Goal: Task Accomplishment & Management: Manage account settings

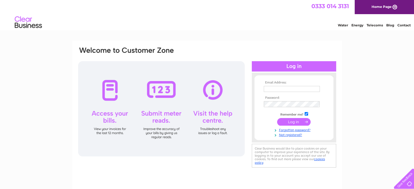
type input "graham@tennanttransport.co.uk"
click at [298, 122] on input "submit" at bounding box center [293, 122] width 33 height 8
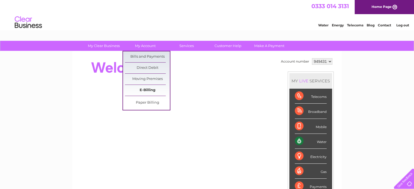
click at [150, 90] on link "E-Billing" at bounding box center [147, 90] width 45 height 11
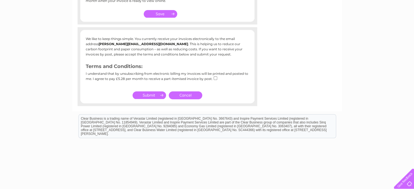
scroll to position [82, 0]
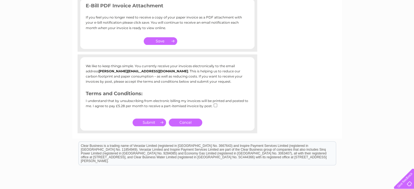
click at [118, 71] on b "[PERSON_NAME][EMAIL_ADDRESS][DOMAIN_NAME]" at bounding box center [143, 71] width 90 height 4
click at [118, 71] on b "graham@tennanttransport.co.uk" at bounding box center [143, 71] width 90 height 4
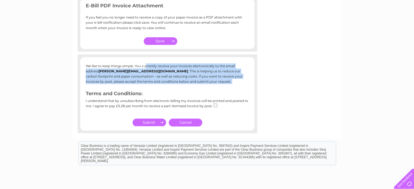
click at [118, 71] on b "graham@tennanttransport.co.uk" at bounding box center [143, 71] width 90 height 4
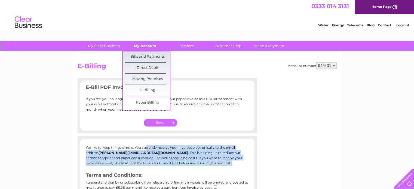
click at [139, 47] on link "My Account" at bounding box center [145, 46] width 45 height 10
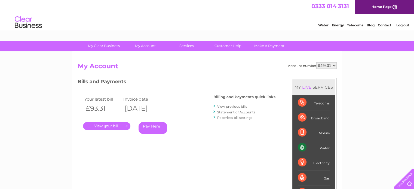
click at [228, 117] on link "Paperless bill settings" at bounding box center [234, 118] width 35 height 4
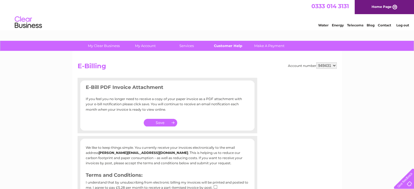
click at [223, 47] on link "Customer Help" at bounding box center [227, 46] width 45 height 10
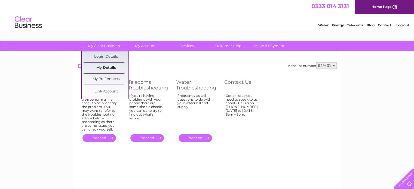
click at [103, 66] on link "My Details" at bounding box center [106, 68] width 45 height 11
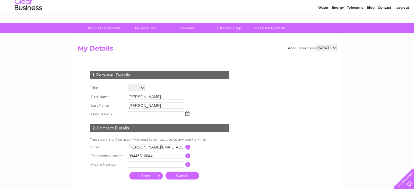
scroll to position [27, 0]
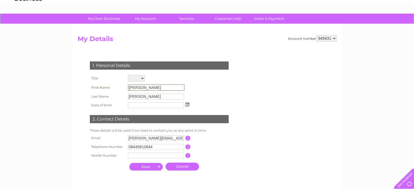
drag, startPoint x: 144, startPoint y: 87, endPoint x: 127, endPoint y: 88, distance: 16.9
click at [127, 88] on td "[PERSON_NAME]" at bounding box center [159, 87] width 64 height 9
click at [141, 87] on input "[PERSON_NAME]" at bounding box center [156, 87] width 57 height 7
drag, startPoint x: 141, startPoint y: 87, endPoint x: 126, endPoint y: 88, distance: 14.7
click at [126, 88] on tr "First Name [PERSON_NAME]" at bounding box center [139, 87] width 102 height 9
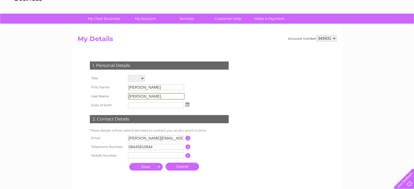
click at [149, 96] on input "[PERSON_NAME]" at bounding box center [156, 96] width 57 height 7
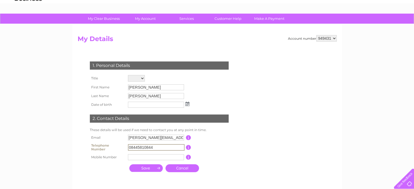
drag, startPoint x: 152, startPoint y: 147, endPoint x: 128, endPoint y: 147, distance: 24.2
click at [128, 147] on input "08445810844" at bounding box center [156, 147] width 57 height 7
type input "01555811211"
click at [143, 170] on input "submit" at bounding box center [145, 168] width 33 height 8
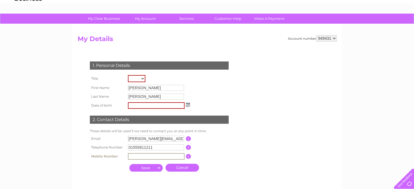
click at [132, 158] on input "text" at bounding box center [156, 156] width 57 height 7
type input "07717158899"
click at [146, 168] on input "submit" at bounding box center [145, 168] width 33 height 8
click at [188, 138] on input "button" at bounding box center [187, 138] width 5 height 5
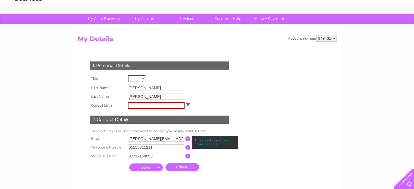
click at [180, 139] on input "[PERSON_NAME][EMAIL_ADDRESS][DOMAIN_NAME]" at bounding box center [156, 139] width 56 height 6
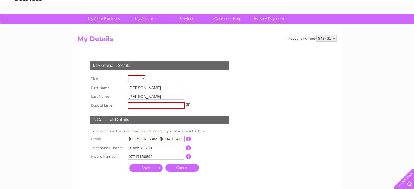
click at [182, 140] on input "[PERSON_NAME][EMAIL_ADDRESS][DOMAIN_NAME]" at bounding box center [156, 139] width 57 height 7
click at [182, 139] on input "[PERSON_NAME]@tennanttransport.co.[PERSON_NAME]" at bounding box center [156, 139] width 57 height 7
type input "g"
type input "[PERSON_NAME][EMAIL_ADDRESS][PERSON_NAME][DOMAIN_NAME]"
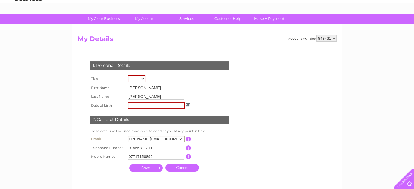
scroll to position [0, 0]
click at [150, 166] on input "submit" at bounding box center [145, 168] width 33 height 8
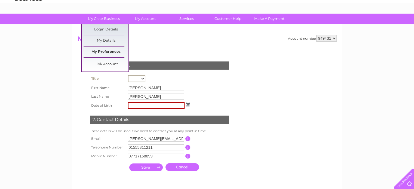
click at [104, 52] on link "My Preferences" at bounding box center [106, 52] width 45 height 11
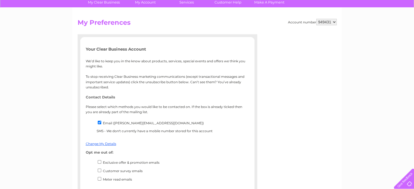
scroll to position [54, 0]
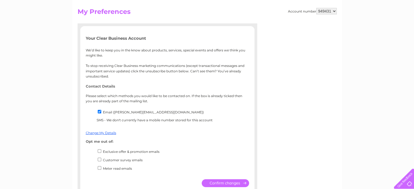
click at [100, 112] on input "Email (graham@tennanttransport.co.uk)" at bounding box center [100, 112] width 4 height 4
checkbox input "false"
click at [101, 133] on link "Change My Details" at bounding box center [101, 133] width 30 height 4
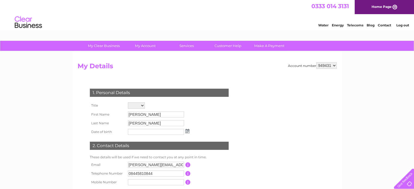
click at [146, 114] on input "Rachel" at bounding box center [156, 115] width 56 height 6
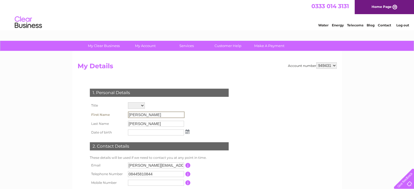
click at [144, 115] on input "Rachel" at bounding box center [156, 115] width 57 height 7
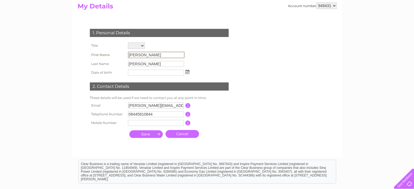
scroll to position [82, 0]
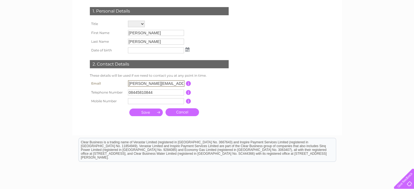
click at [182, 84] on input "graham@tennanttransport.co.uk" at bounding box center [156, 83] width 57 height 7
type input "k"
click at [131, 84] on input "k" at bounding box center [156, 83] width 57 height 7
type input "elaine.gibson@tennanttransport.co.uk"
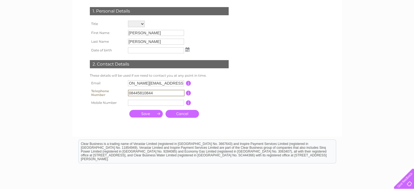
scroll to position [0, 0]
drag, startPoint x: 154, startPoint y: 93, endPoint x: 121, endPoint y: 93, distance: 33.2
click at [121, 93] on tr "Telephone Number 08445810844 This should be a valid landline telephone number s…" at bounding box center [161, 93] width 146 height 11
type input "01555811211"
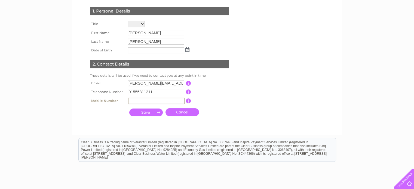
click at [130, 101] on input "text" at bounding box center [156, 101] width 57 height 7
type input "07717158899"
click at [144, 110] on input "submit" at bounding box center [145, 113] width 33 height 8
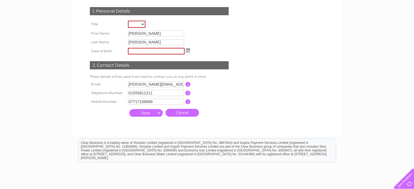
click at [158, 112] on input "submit" at bounding box center [145, 113] width 33 height 8
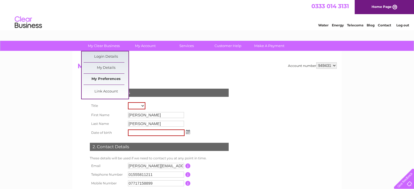
click at [106, 77] on link "My Preferences" at bounding box center [106, 79] width 45 height 11
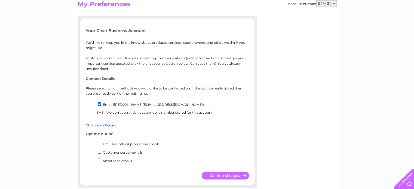
scroll to position [82, 0]
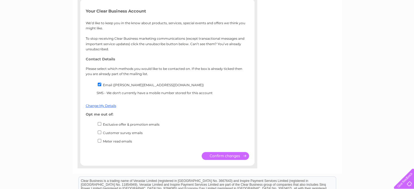
click at [227, 158] on input "submit" at bounding box center [225, 156] width 47 height 8
click at [235, 155] on input "submit" at bounding box center [225, 156] width 47 height 8
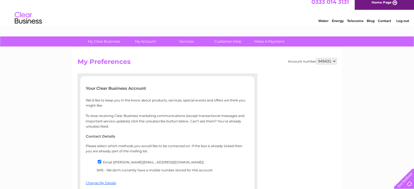
scroll to position [0, 0]
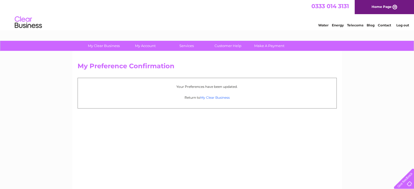
click at [221, 98] on link "My Clear Business" at bounding box center [214, 98] width 29 height 4
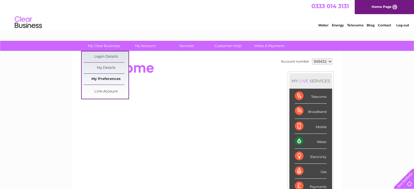
click at [107, 79] on link "My Preferences" at bounding box center [106, 79] width 45 height 11
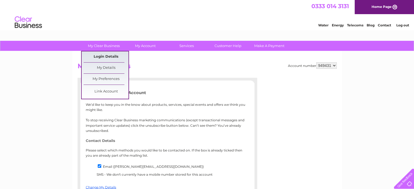
click at [106, 56] on link "Login Details" at bounding box center [106, 56] width 45 height 11
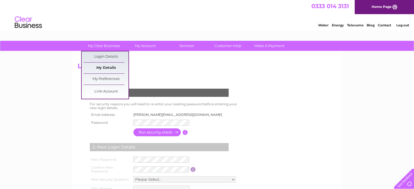
click at [102, 67] on link "My Details" at bounding box center [106, 68] width 45 height 11
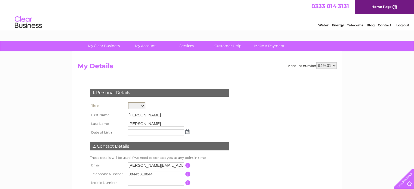
click at [142, 106] on select "Mr Mrs Ms Miss Dr Rev Prof Other" at bounding box center [136, 105] width 17 height 7
select select "Mr"
click at [128, 102] on select "Mr Mrs Ms Miss Dr Rev Prof Other" at bounding box center [136, 105] width 17 height 7
click at [143, 114] on input "[PERSON_NAME]" at bounding box center [156, 115] width 57 height 7
click at [142, 114] on input "[PERSON_NAME]" at bounding box center [156, 115] width 57 height 7
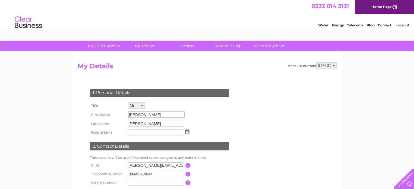
click at [142, 114] on input "[PERSON_NAME]" at bounding box center [156, 115] width 57 height 7
click at [162, 134] on input "text" at bounding box center [156, 132] width 57 height 7
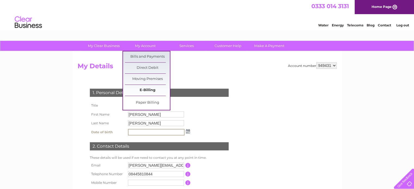
click at [144, 88] on link "E-Billing" at bounding box center [147, 90] width 45 height 11
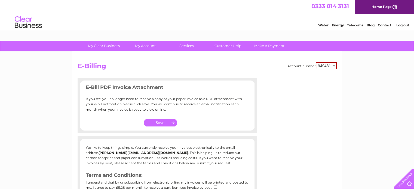
click at [380, 8] on link "Home Page" at bounding box center [384, 7] width 59 height 14
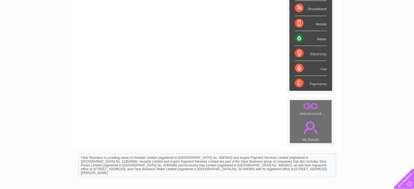
scroll to position [136, 0]
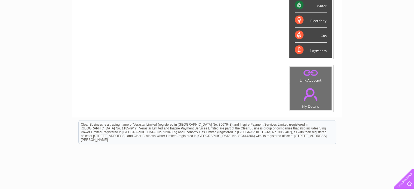
click at [309, 94] on link "." at bounding box center [310, 94] width 39 height 19
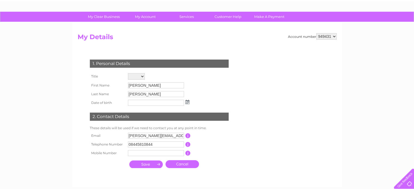
scroll to position [54, 0]
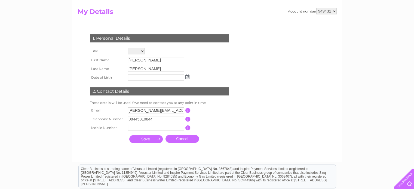
click at [187, 110] on input "button" at bounding box center [187, 110] width 5 height 5
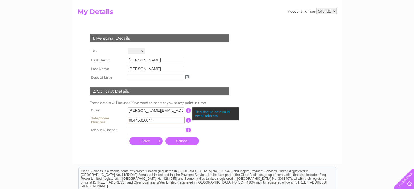
drag, startPoint x: 159, startPoint y: 120, endPoint x: 122, endPoint y: 109, distance: 38.7
click at [125, 117] on tr "Telephone Number 08445810844 This should be a valid landline telephone number s…" at bounding box center [161, 120] width 146 height 11
type input "01555811211"
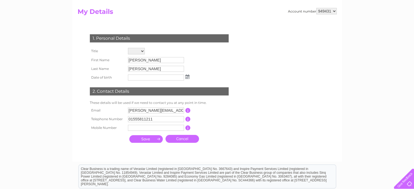
click at [144, 142] on input "submit" at bounding box center [145, 139] width 33 height 8
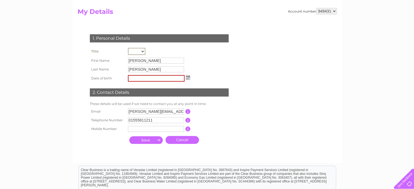
click at [146, 139] on input "submit" at bounding box center [145, 140] width 33 height 8
click at [135, 77] on input "text" at bounding box center [156, 78] width 57 height 7
type input "[DATE]"
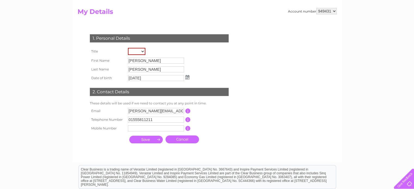
click at [152, 141] on input "submit" at bounding box center [145, 140] width 33 height 8
click at [143, 50] on select "Mr Mrs Ms Miss Dr Rev Prof Other" at bounding box center [136, 51] width 17 height 7
select select "Mr"
click at [128, 48] on select "Mr Mrs Ms Miss Dr Rev Prof Other" at bounding box center [136, 51] width 17 height 7
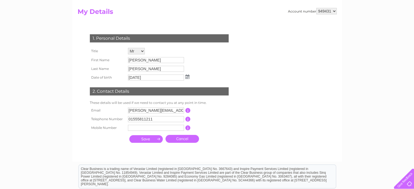
click at [158, 140] on input "submit" at bounding box center [145, 139] width 33 height 8
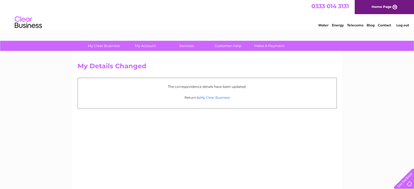
click at [214, 98] on link "My Clear Business" at bounding box center [214, 98] width 29 height 4
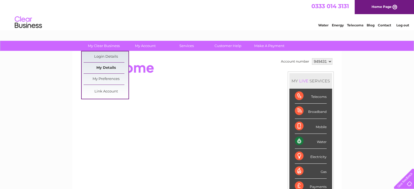
click at [107, 68] on link "My Details" at bounding box center [106, 68] width 45 height 11
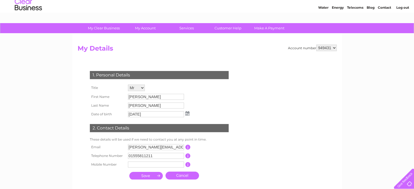
scroll to position [54, 0]
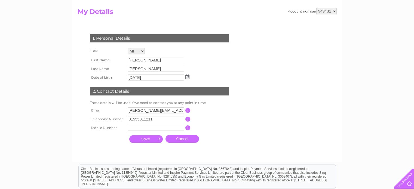
click at [142, 60] on input "[PERSON_NAME]" at bounding box center [156, 60] width 56 height 6
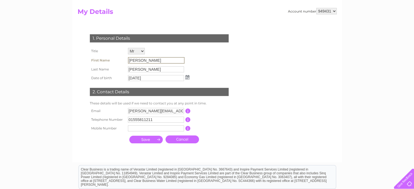
click at [142, 60] on input "[PERSON_NAME]" at bounding box center [156, 60] width 57 height 7
drag, startPoint x: 136, startPoint y: 62, endPoint x: 133, endPoint y: 61, distance: 3.0
click at [136, 62] on input "[PERSON_NAME]" at bounding box center [156, 60] width 57 height 7
drag, startPoint x: 141, startPoint y: 63, endPoint x: 118, endPoint y: 61, distance: 24.0
click at [118, 61] on tr "First Name [PERSON_NAME]" at bounding box center [139, 60] width 102 height 9
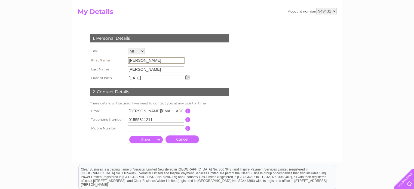
click at [232, 104] on div "1. Personal Details Title Mr Mrs Ms Miss Dr Rev Prof Other First Name [PERSON_N…" at bounding box center [160, 87] width 165 height 117
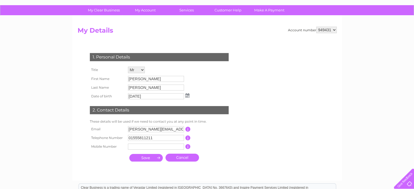
scroll to position [27, 0]
